Goal: Transaction & Acquisition: Subscribe to service/newsletter

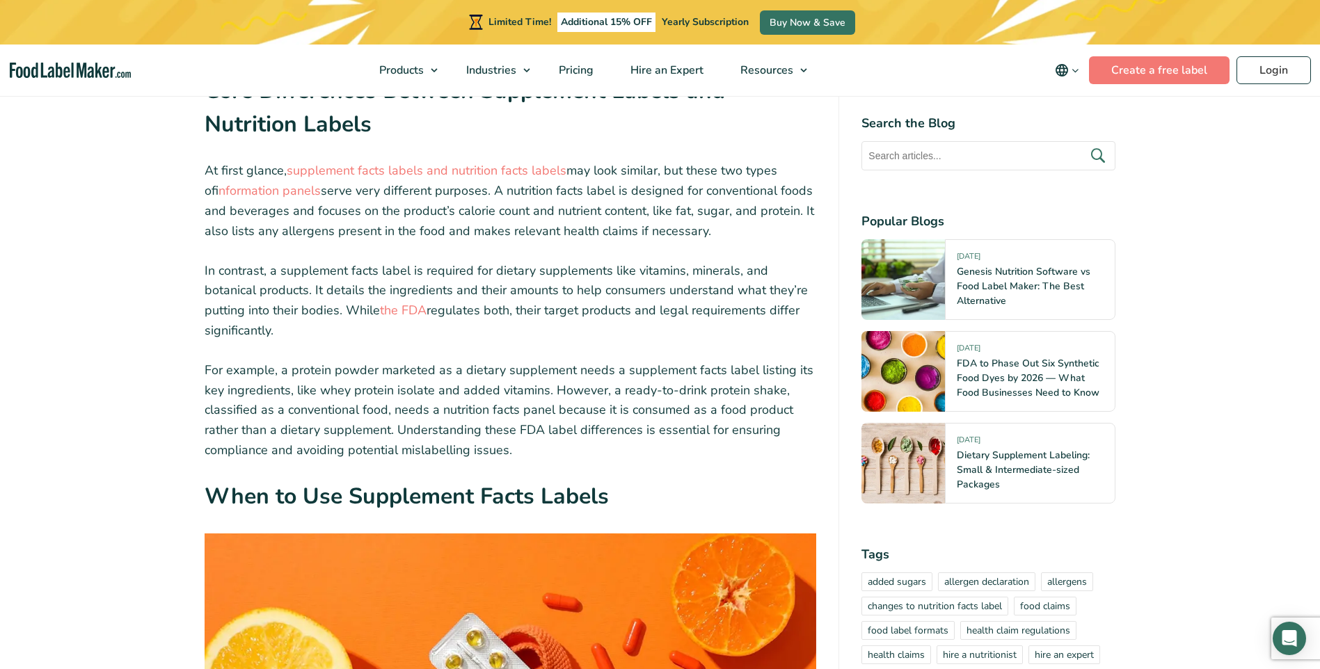
scroll to position [1740, 0]
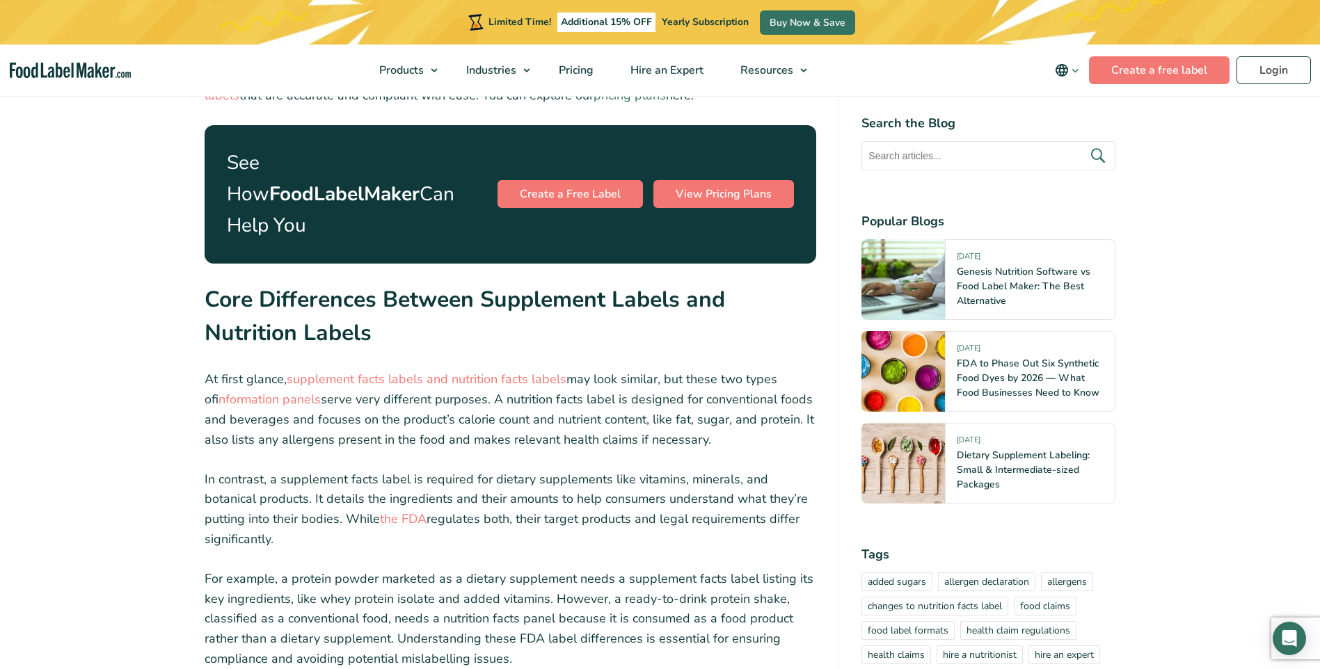
click at [594, 102] on link "pricing plans" at bounding box center [630, 95] width 72 height 17
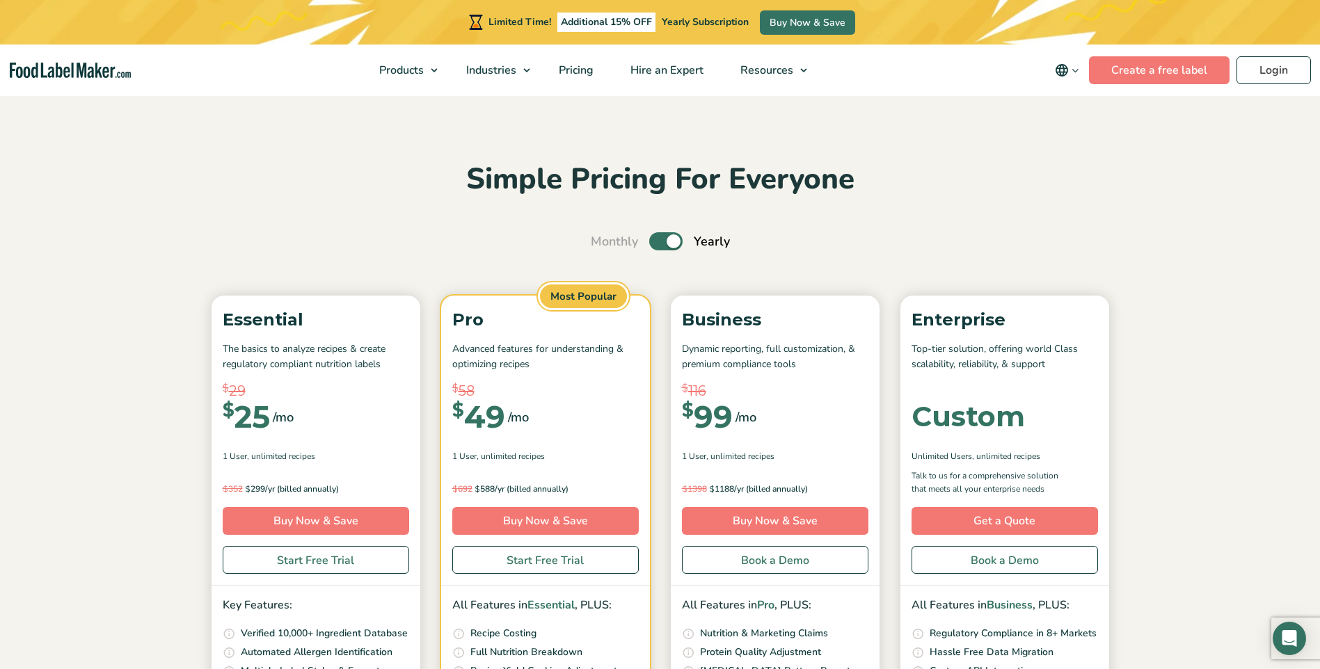
scroll to position [209, 0]
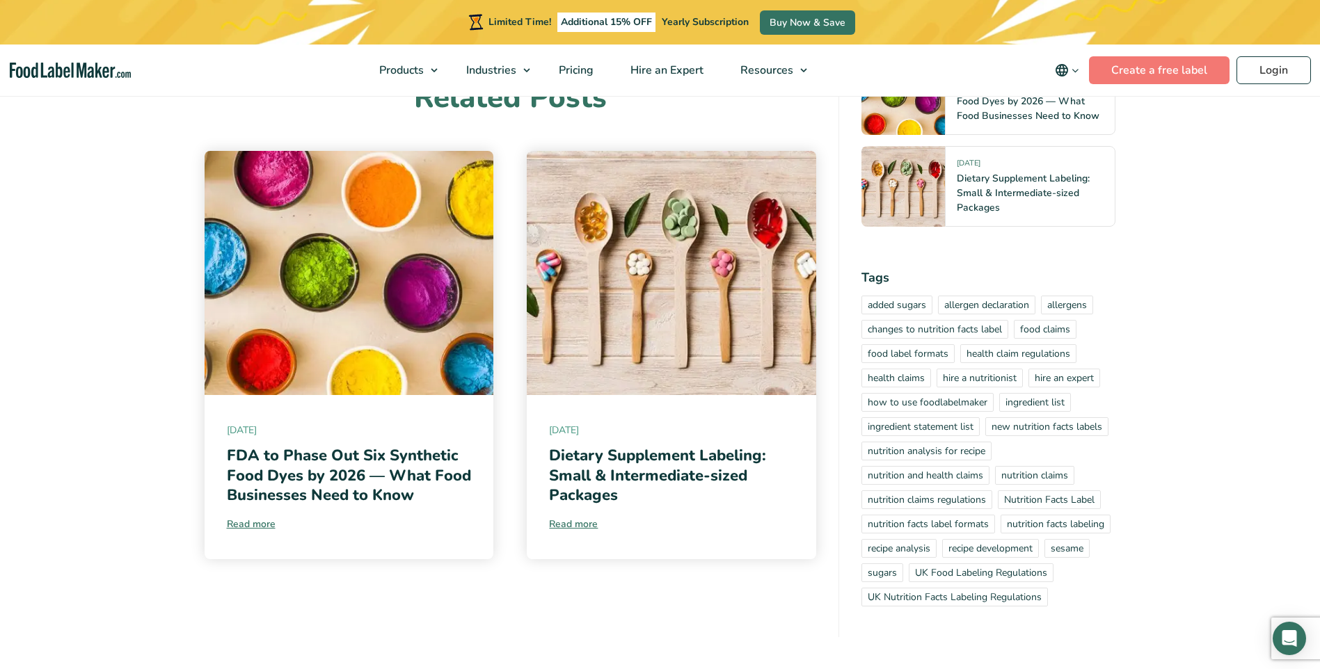
scroll to position [8978, 0]
